Goal: Transaction & Acquisition: Obtain resource

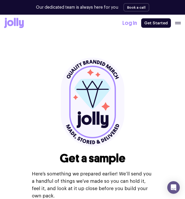
click at [178, 23] on icon "button" at bounding box center [178, 23] width 6 height 2
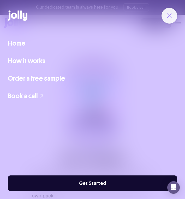
click at [168, 18] on icon "button" at bounding box center [170, 16] width 4 height 4
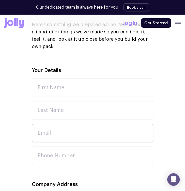
scroll to position [135, 0]
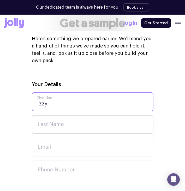
type input "izzy"
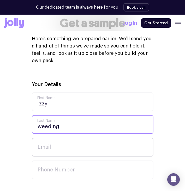
type input "weeding"
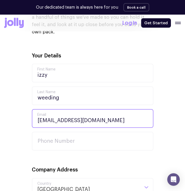
scroll to position [171, 0]
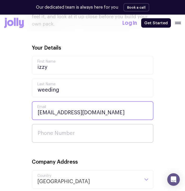
type input "lavenderxxbubbles@gmail.com"
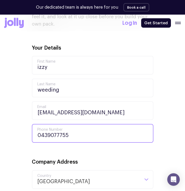
type input "0439077755"
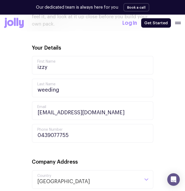
click at [97, 162] on div "Company Address Australia Loading... Country Australia" at bounding box center [93, 174] width 122 height 31
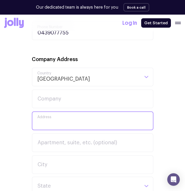
scroll to position [286, 0]
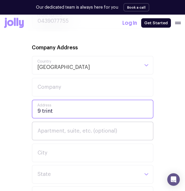
type input "9 trinty"
type input "9 Trinty Drive Langwarrin"
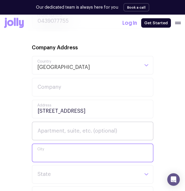
type input "Victoria"
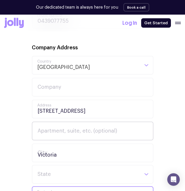
type input "3910"
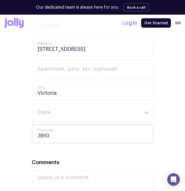
scroll to position [352, 0]
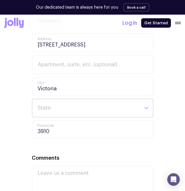
click at [83, 107] on input "Search for option" at bounding box center [88, 108] width 102 height 18
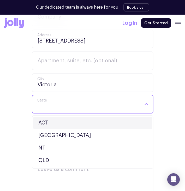
scroll to position [357, 0]
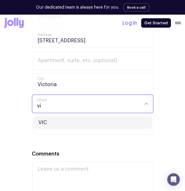
type input "v"
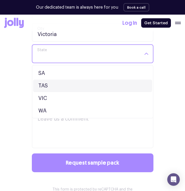
scroll to position [49, 0]
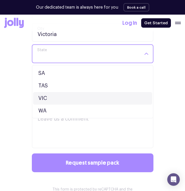
click at [64, 92] on li "VIC" at bounding box center [92, 98] width 119 height 13
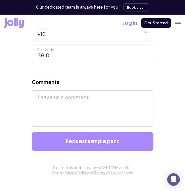
scroll to position [429, 0]
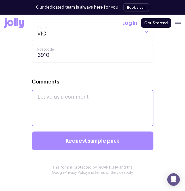
click at [77, 97] on textarea "Comments" at bounding box center [93, 108] width 122 height 37
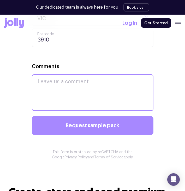
scroll to position [447, 0]
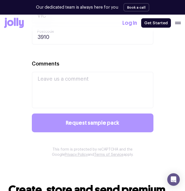
click at [100, 114] on button "Request sample pack" at bounding box center [93, 123] width 122 height 19
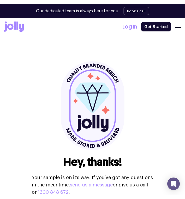
scroll to position [0, 0]
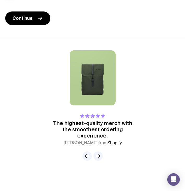
scroll to position [479, 0]
click at [99, 156] on icon "button" at bounding box center [98, 156] width 6 height 6
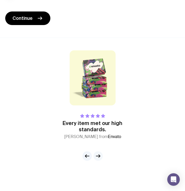
click at [99, 156] on icon "button" at bounding box center [98, 156] width 6 height 6
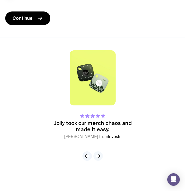
click at [99, 156] on icon "button" at bounding box center [98, 156] width 6 height 6
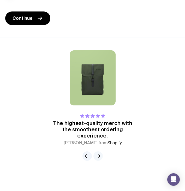
click at [99, 156] on icon "button" at bounding box center [98, 156] width 6 height 6
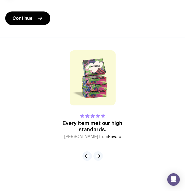
click at [98, 155] on icon "button" at bounding box center [98, 156] width 6 height 6
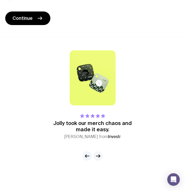
click at [98, 156] on icon "button" at bounding box center [98, 156] width 6 height 6
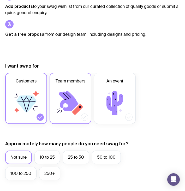
scroll to position [101, 0]
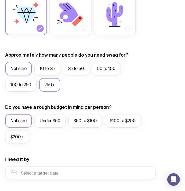
click at [51, 83] on label "250+" at bounding box center [49, 85] width 21 height 14
click at [0, 0] on input "250+" at bounding box center [0, 0] width 0 height 0
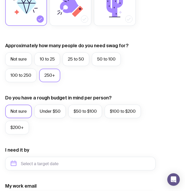
scroll to position [195, 0]
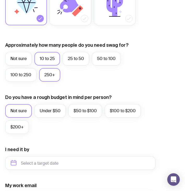
click at [49, 59] on label "10 to 25" at bounding box center [48, 59] width 26 height 14
click at [0, 0] on input "10 to 25" at bounding box center [0, 0] width 0 height 0
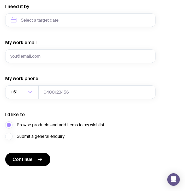
scroll to position [351, 0]
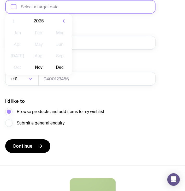
click at [58, 1] on input "text" at bounding box center [80, 7] width 151 height 14
